Goal: Transaction & Acquisition: Obtain resource

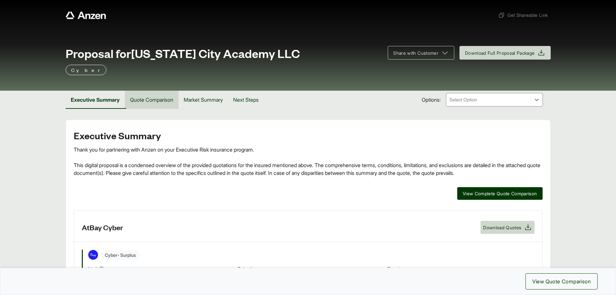
click at [138, 101] on button "Quote Comparison" at bounding box center [152, 100] width 54 height 18
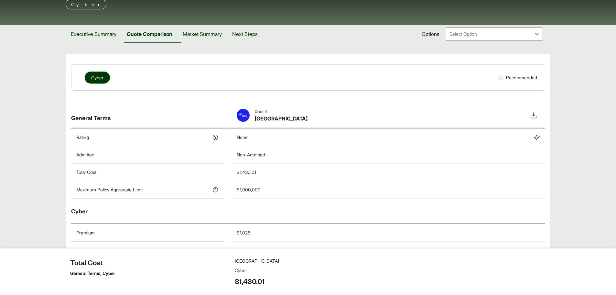
scroll to position [65, 0]
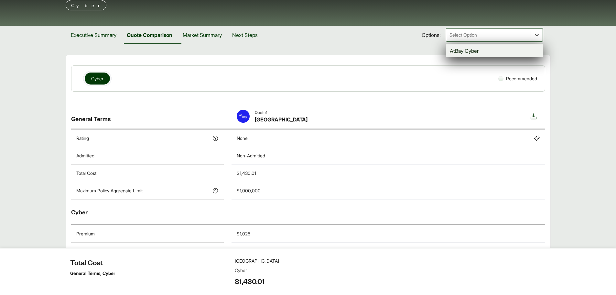
click at [538, 36] on icon at bounding box center [537, 35] width 6 height 6
click at [496, 50] on div "AtBay Cyber" at bounding box center [494, 50] width 97 height 13
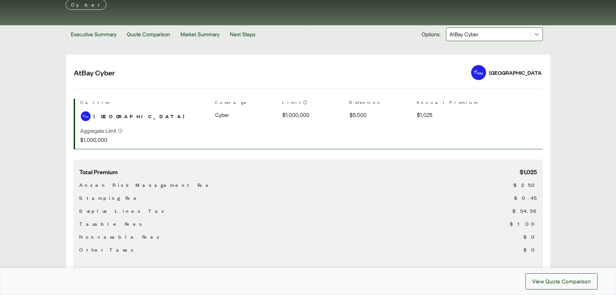
scroll to position [65, 0]
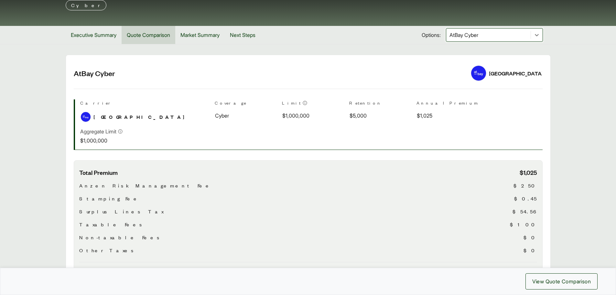
click at [161, 32] on button "Quote Comparison" at bounding box center [149, 35] width 54 height 18
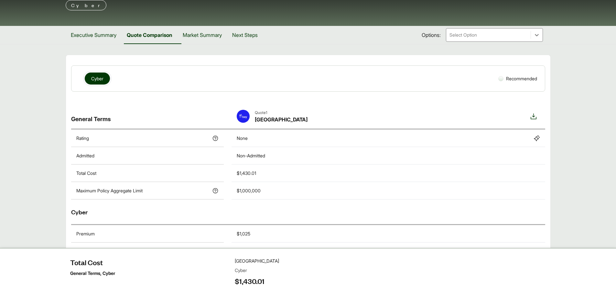
click at [98, 77] on span "Cyber" at bounding box center [97, 78] width 12 height 7
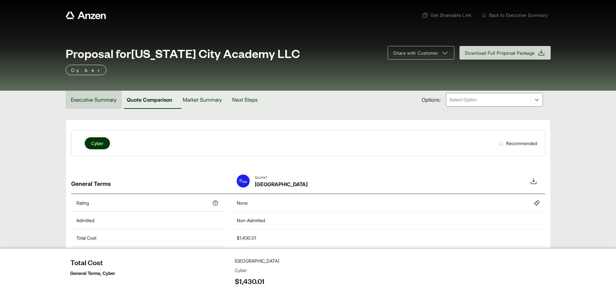
click at [94, 102] on button "Executive Summary" at bounding box center [94, 100] width 56 height 18
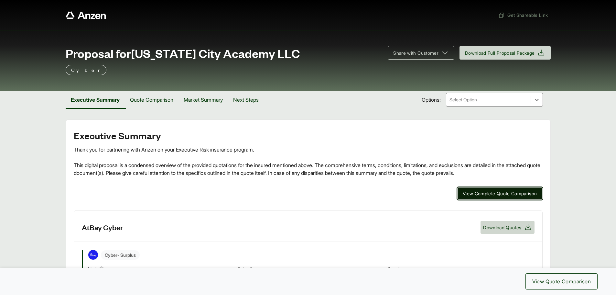
click at [472, 193] on span "View Complete Quote Comparison" at bounding box center [500, 193] width 74 height 7
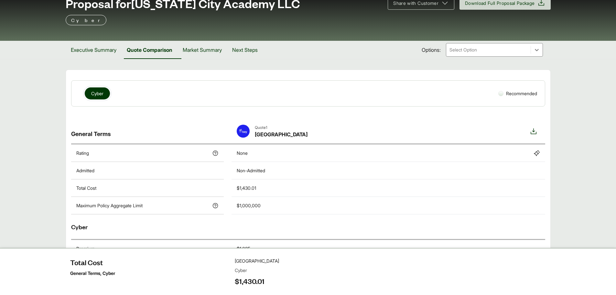
scroll to position [65, 0]
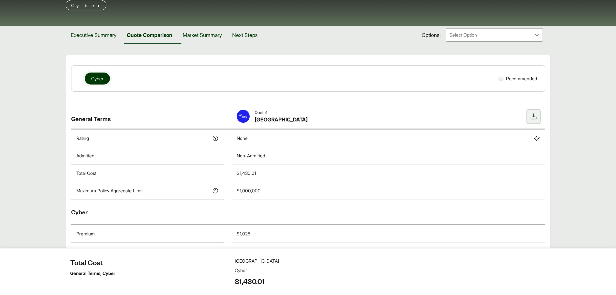
click at [534, 117] on icon at bounding box center [534, 117] width 8 height 8
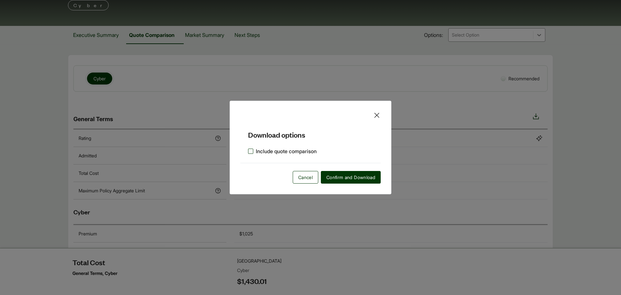
click at [250, 150] on label "Include quote comparison" at bounding box center [282, 151] width 69 height 8
click at [350, 176] on span "Confirm and Download" at bounding box center [350, 177] width 49 height 7
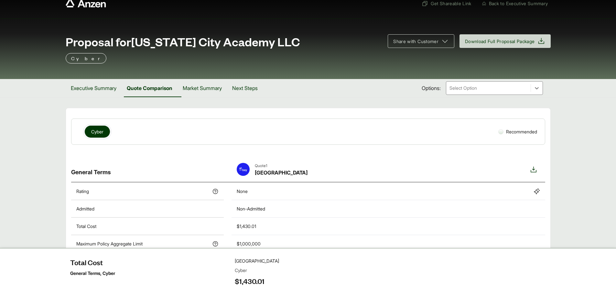
scroll to position [0, 0]
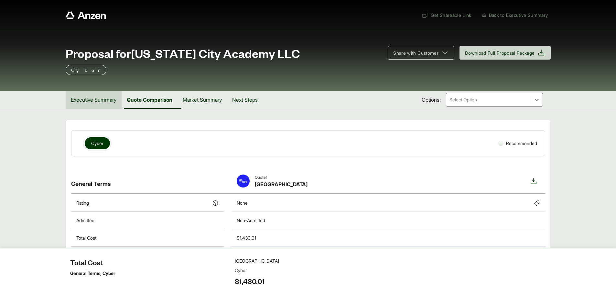
click at [93, 99] on button "Executive Summary" at bounding box center [94, 100] width 56 height 18
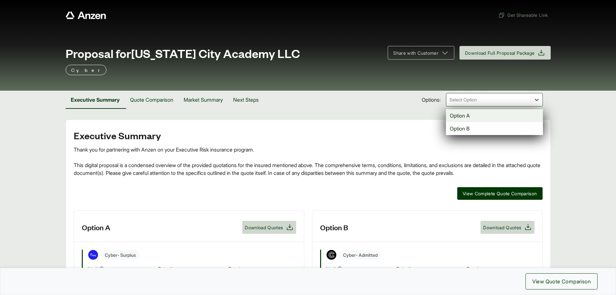
click at [536, 98] on icon at bounding box center [537, 99] width 6 height 6
